Goal: Find specific page/section: Find specific page/section

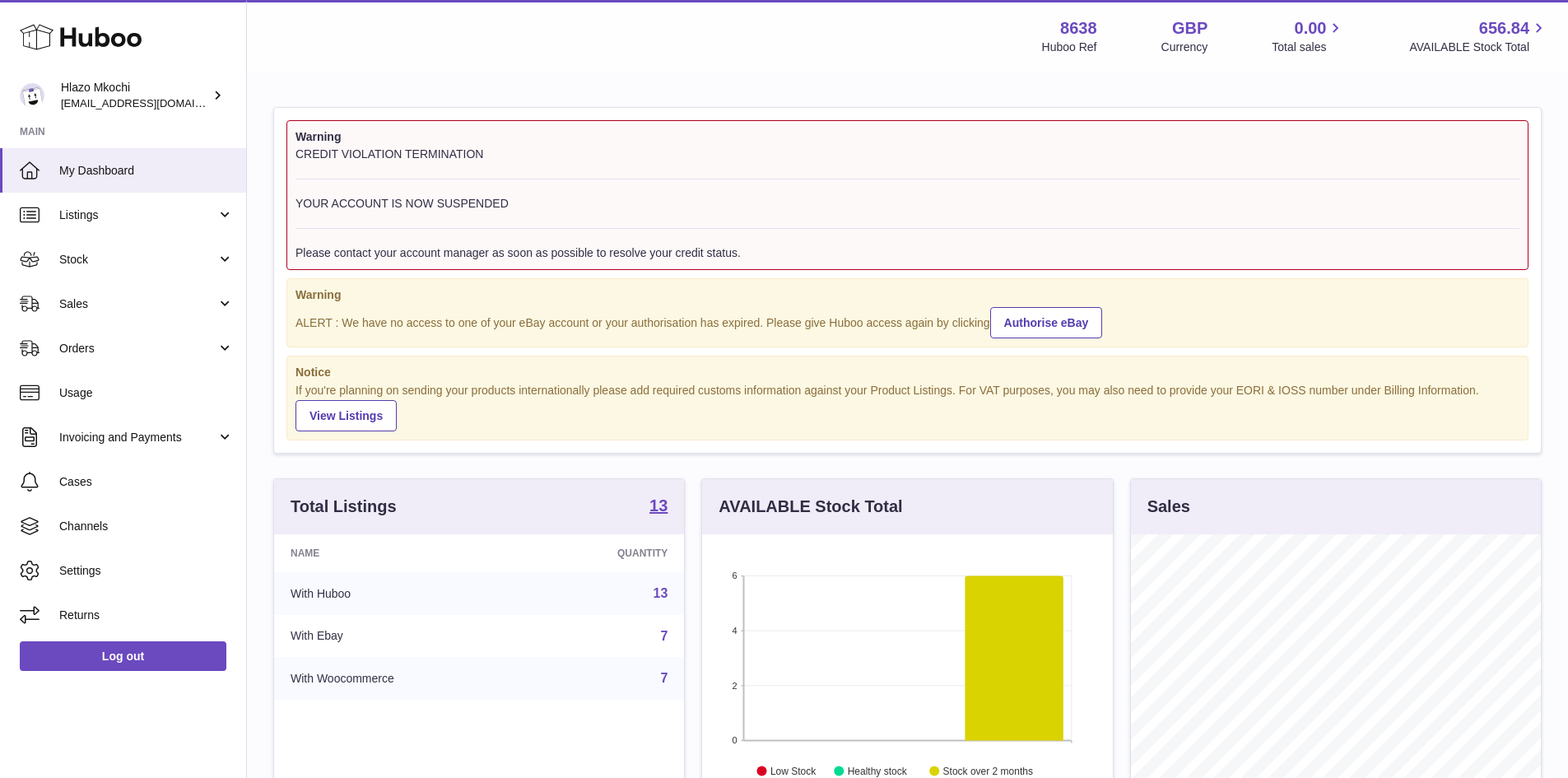
scroll to position [257, 411]
click at [117, 217] on span "Listings" at bounding box center [137, 215] width 157 height 16
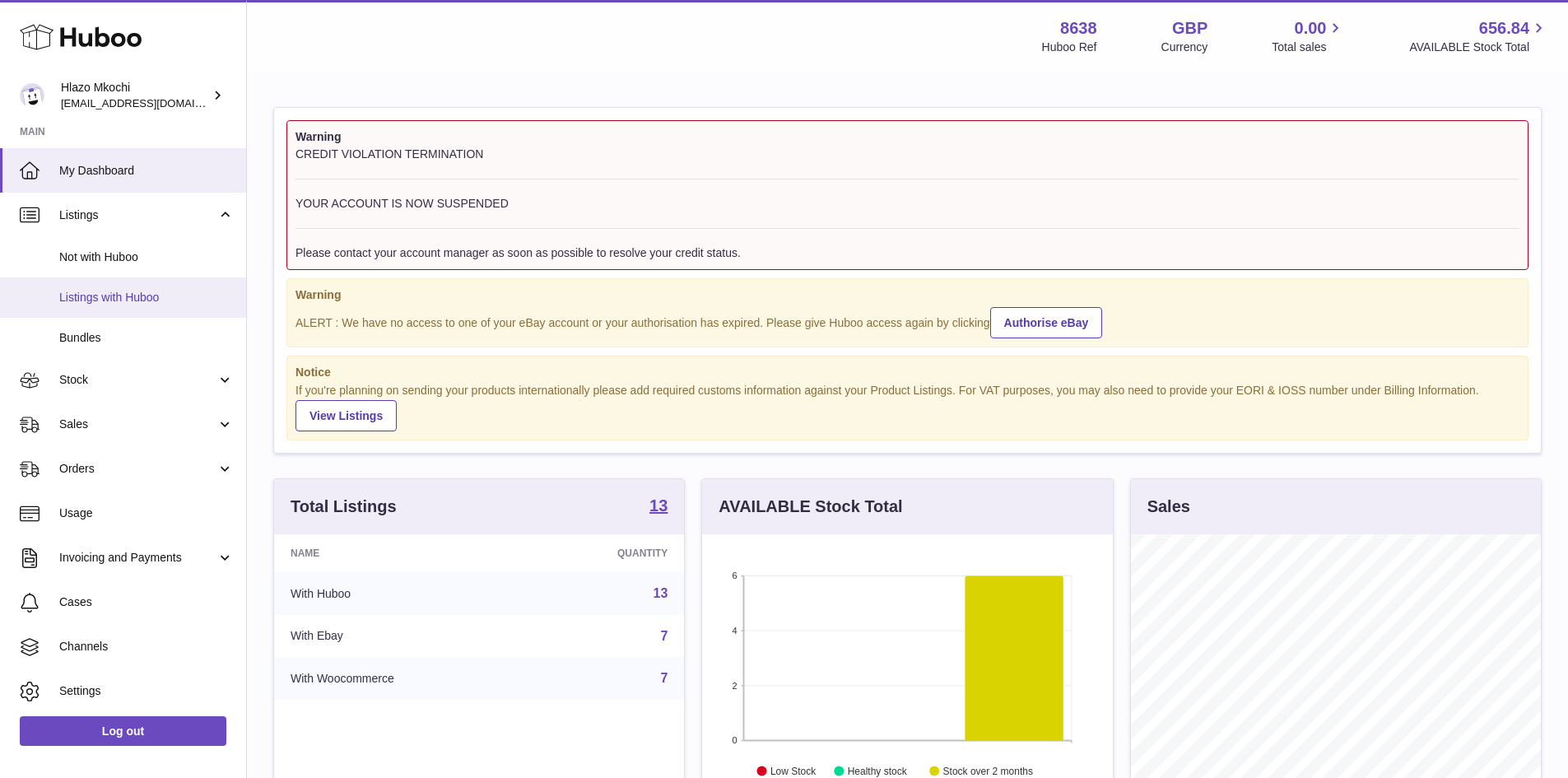
click at [137, 296] on span "Listings with Huboo" at bounding box center [147, 297] width 175 height 16
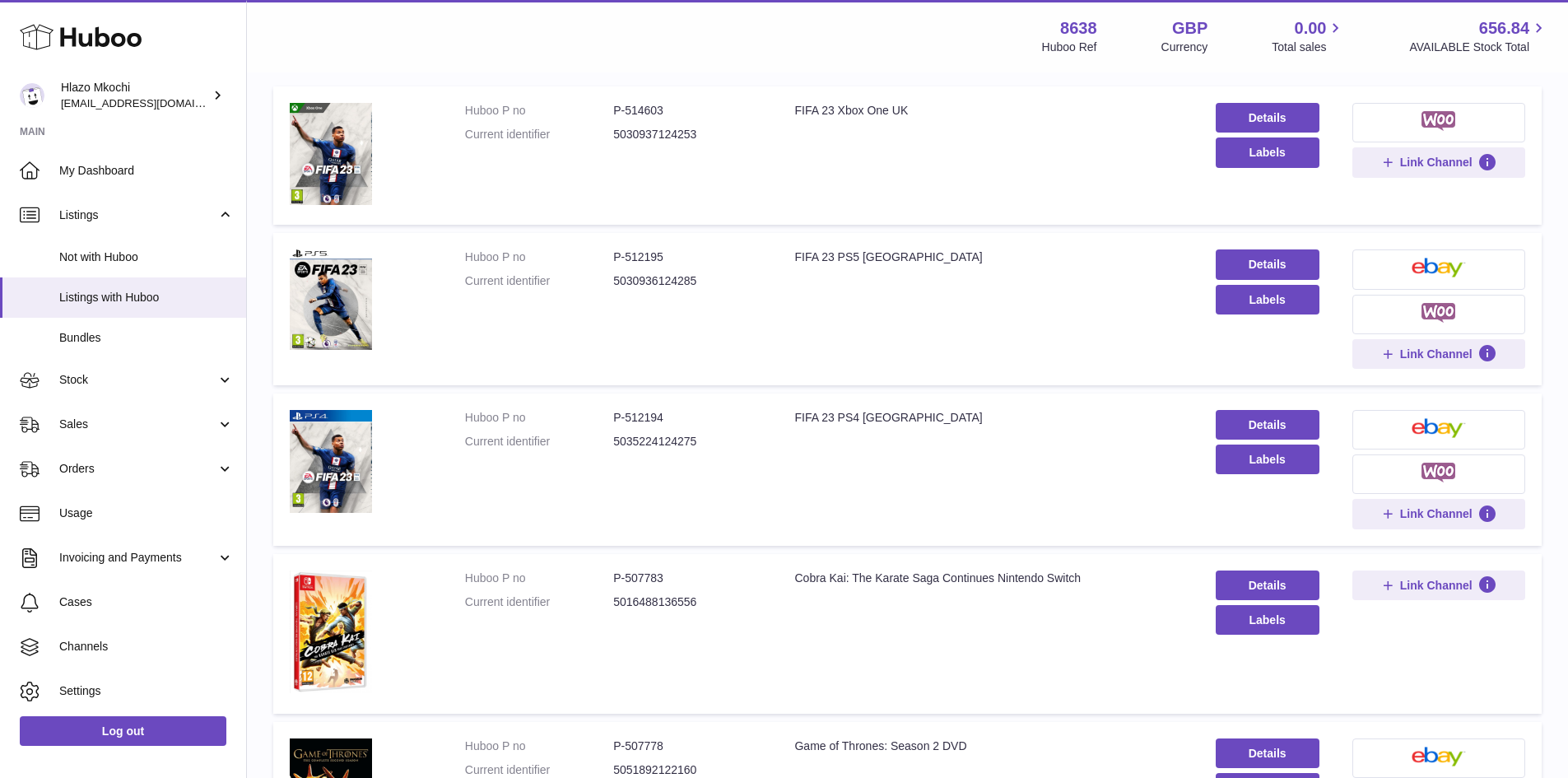
scroll to position [203, 0]
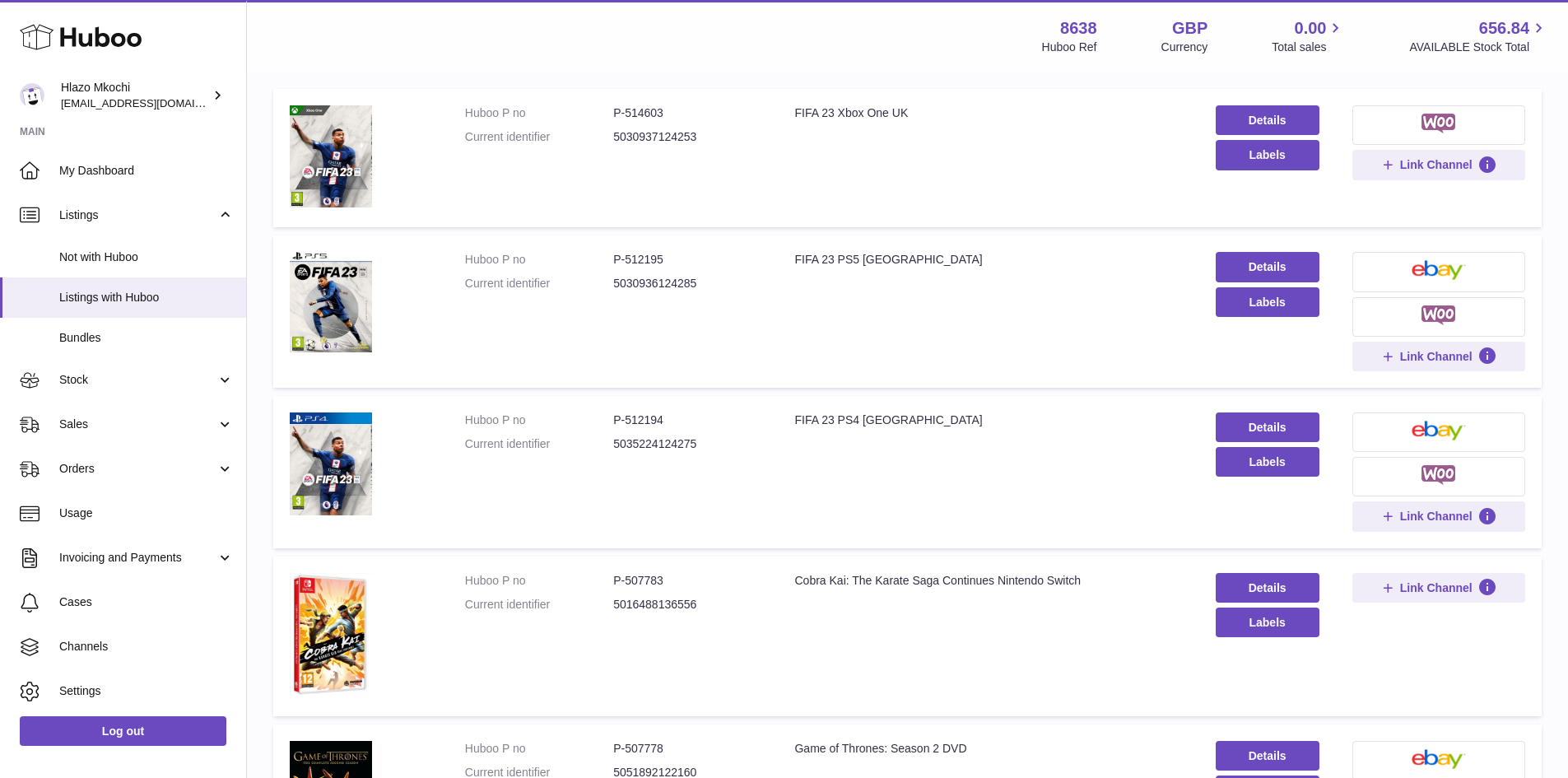
click at [430, 330] on td at bounding box center [361, 312] width 175 height 152
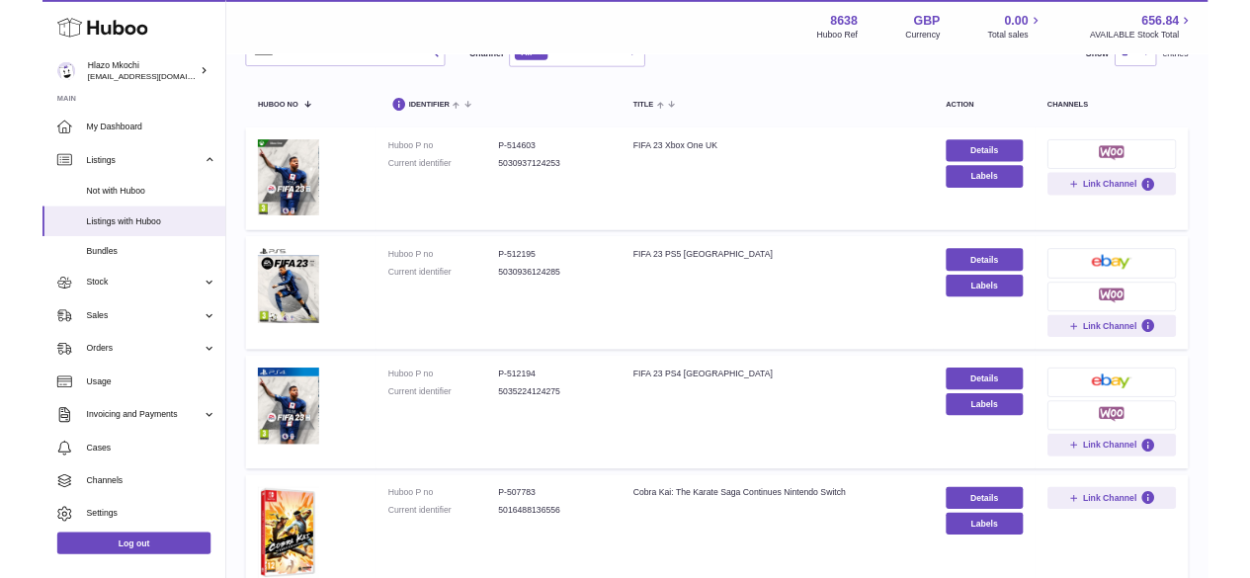
scroll to position [0, 0]
